Goal: Task Accomplishment & Management: Use online tool/utility

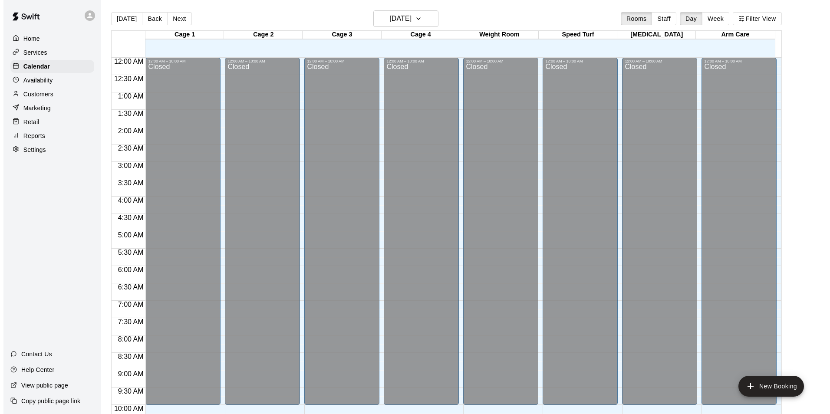
scroll to position [441, 0]
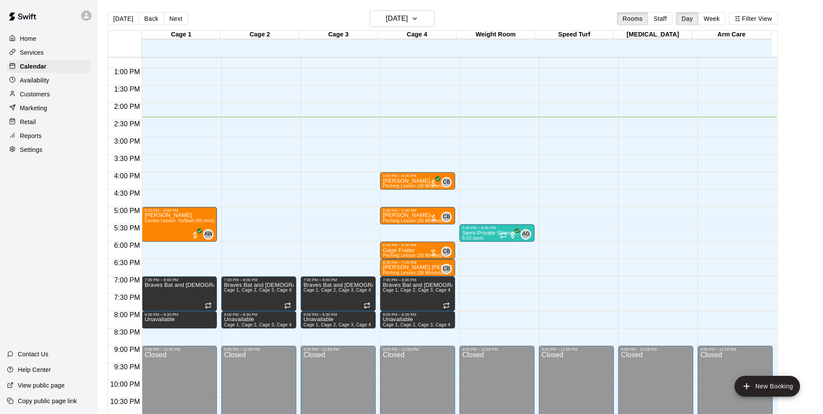
click at [49, 96] on p "Customers" at bounding box center [35, 94] width 30 height 9
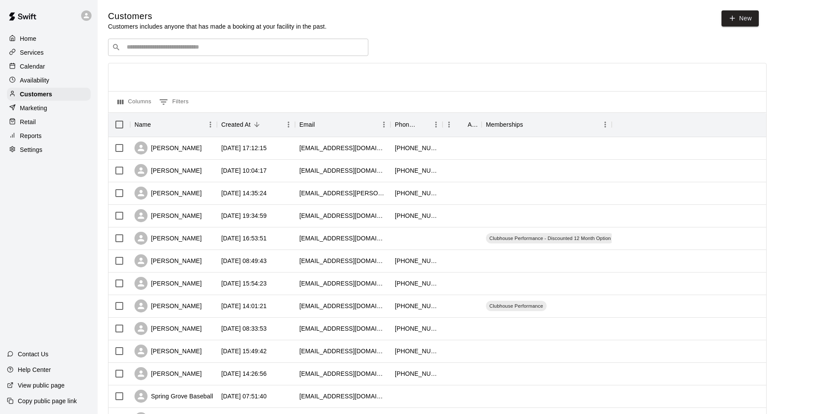
click at [187, 52] on input "Search customers by name or email" at bounding box center [244, 47] width 240 height 9
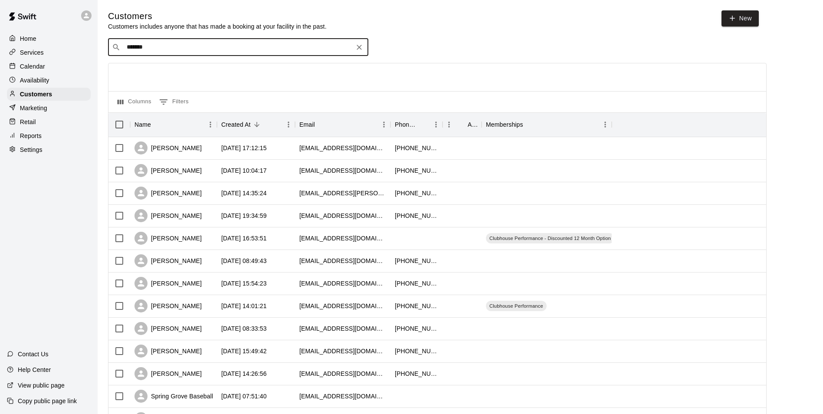
type input "********"
click at [184, 66] on div "[PERSON_NAME]" at bounding box center [178, 66] width 93 height 9
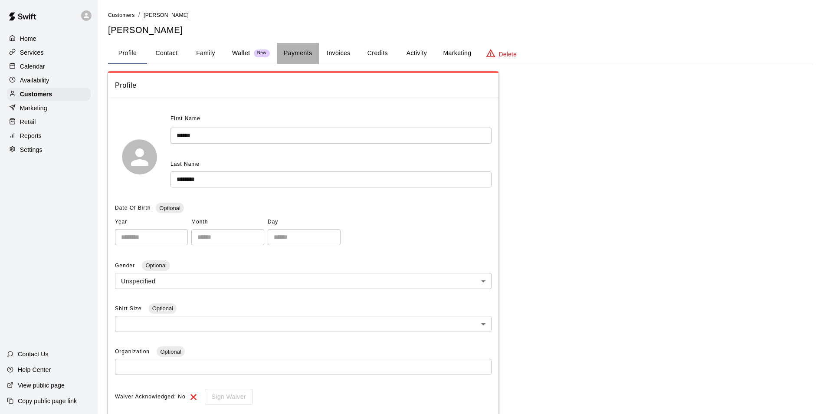
click at [301, 49] on button "Payments" at bounding box center [298, 53] width 42 height 21
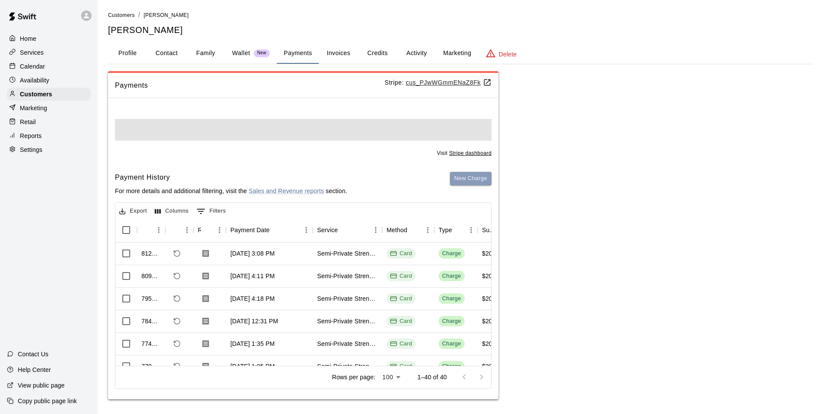
click at [469, 177] on div "Visit Stripe dashboard Payment History For more details and additional filterin…" at bounding box center [303, 252] width 391 height 294
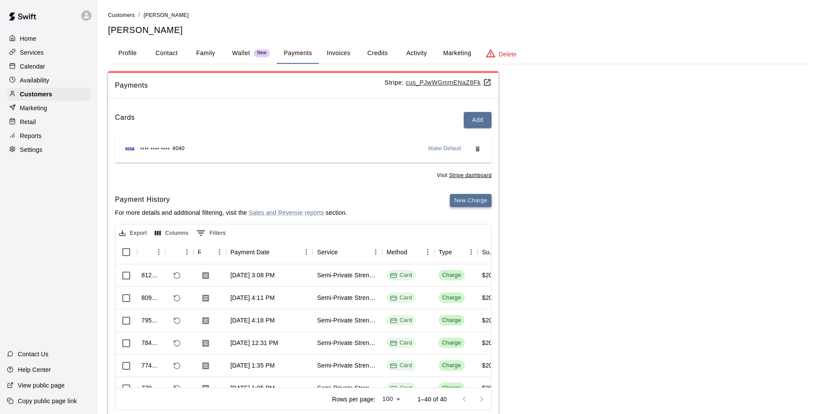
click at [461, 198] on button "New Charge" at bounding box center [471, 200] width 42 height 13
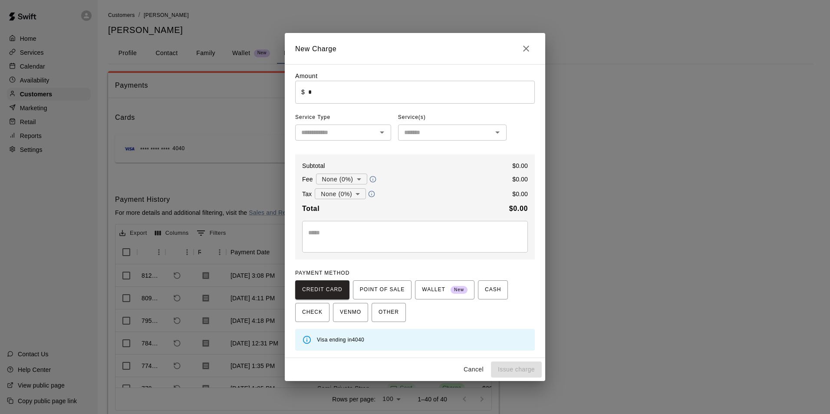
click at [314, 93] on input "*" at bounding box center [421, 92] width 227 height 23
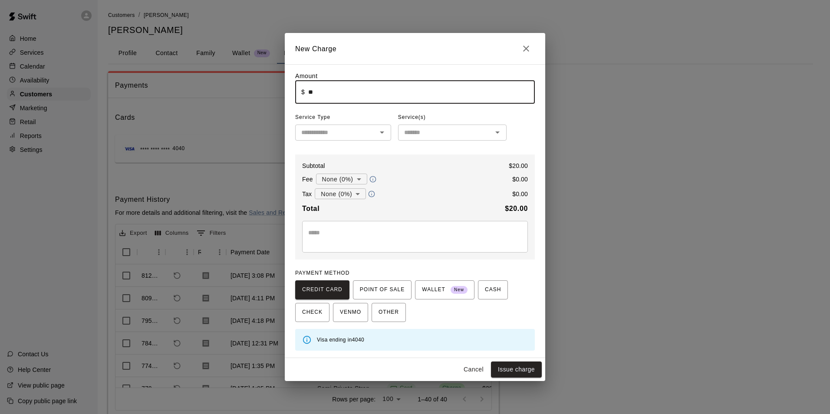
click at [335, 127] on div "​" at bounding box center [343, 133] width 96 height 16
type input "*****"
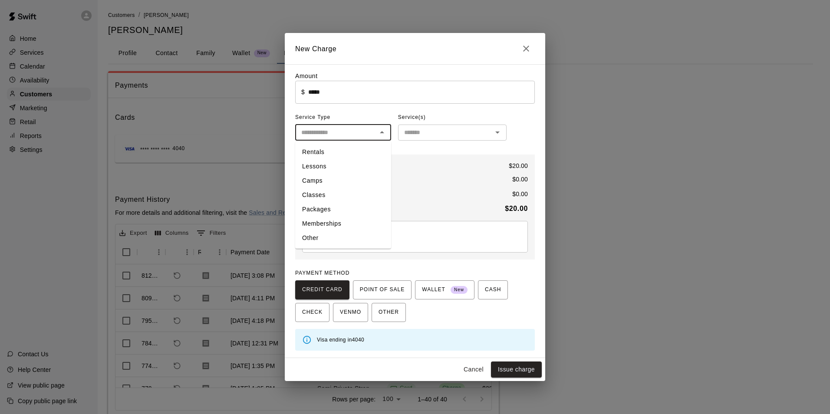
click at [331, 191] on li "Classes" at bounding box center [343, 195] width 96 height 14
type input "*******"
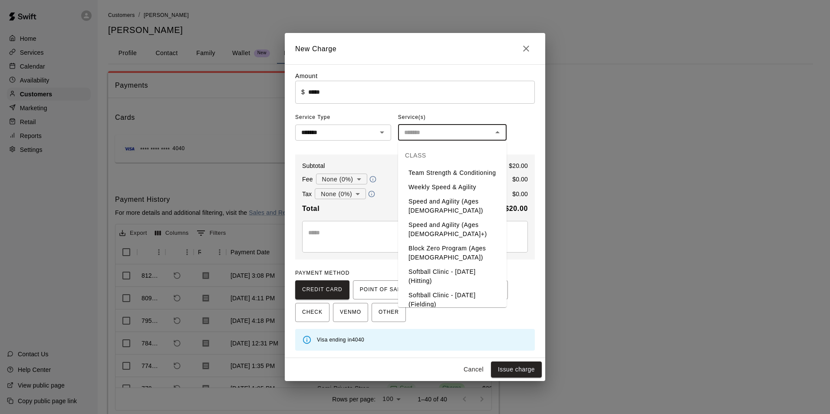
click at [424, 133] on input "text" at bounding box center [445, 132] width 89 height 11
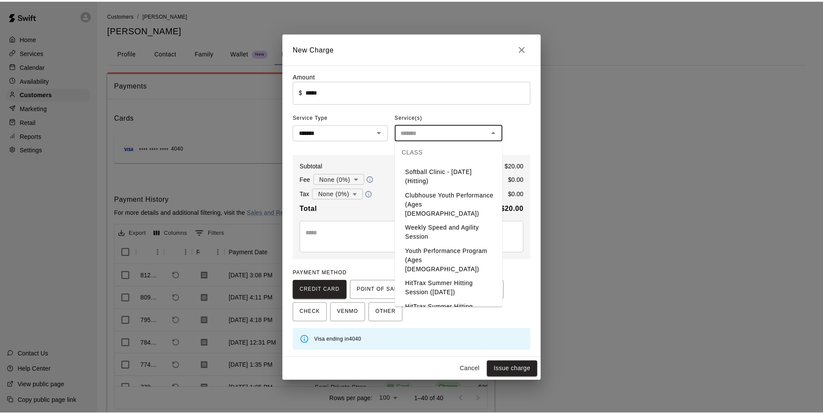
scroll to position [477, 0]
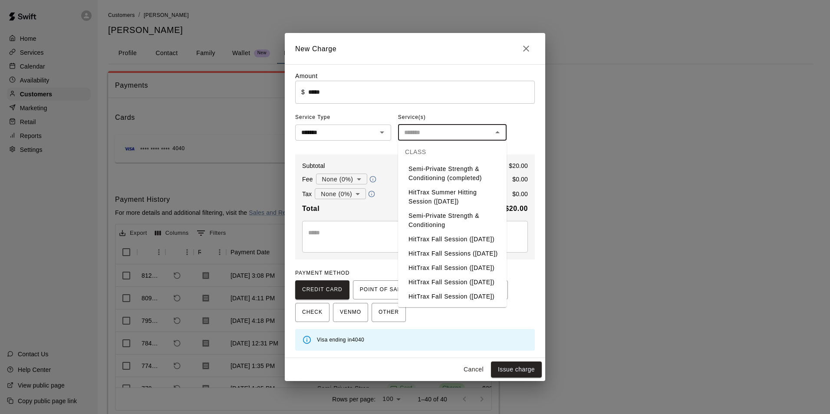
click at [445, 209] on li "Semi-Private Strength & Conditioning" at bounding box center [452, 220] width 109 height 23
type input "**********"
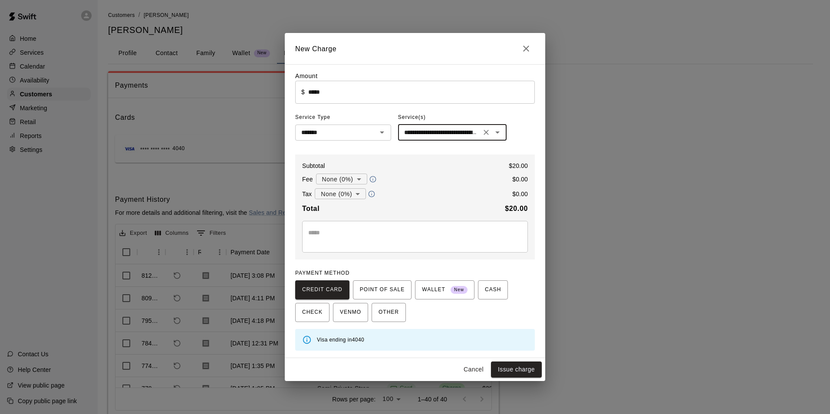
click at [512, 366] on button "Issue charge" at bounding box center [516, 370] width 51 height 16
type input "*"
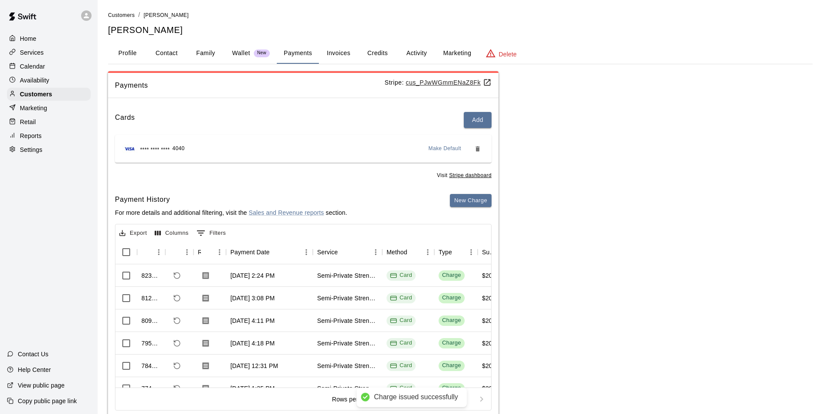
click at [48, 66] on div "Calendar" at bounding box center [49, 66] width 84 height 13
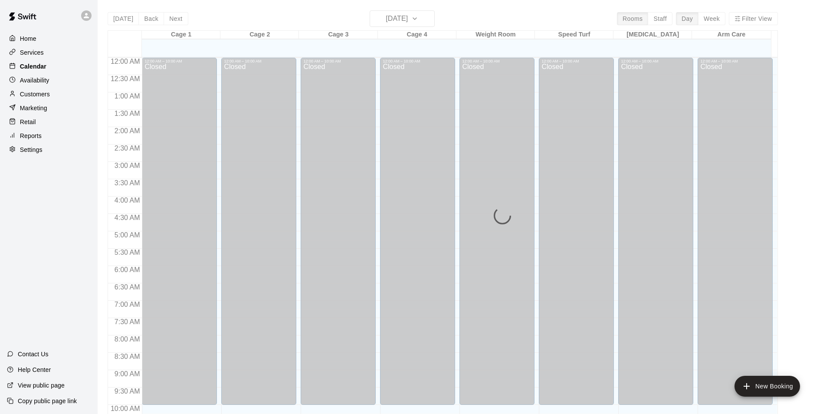
scroll to position [441, 0]
